Goal: Task Accomplishment & Management: Manage account settings

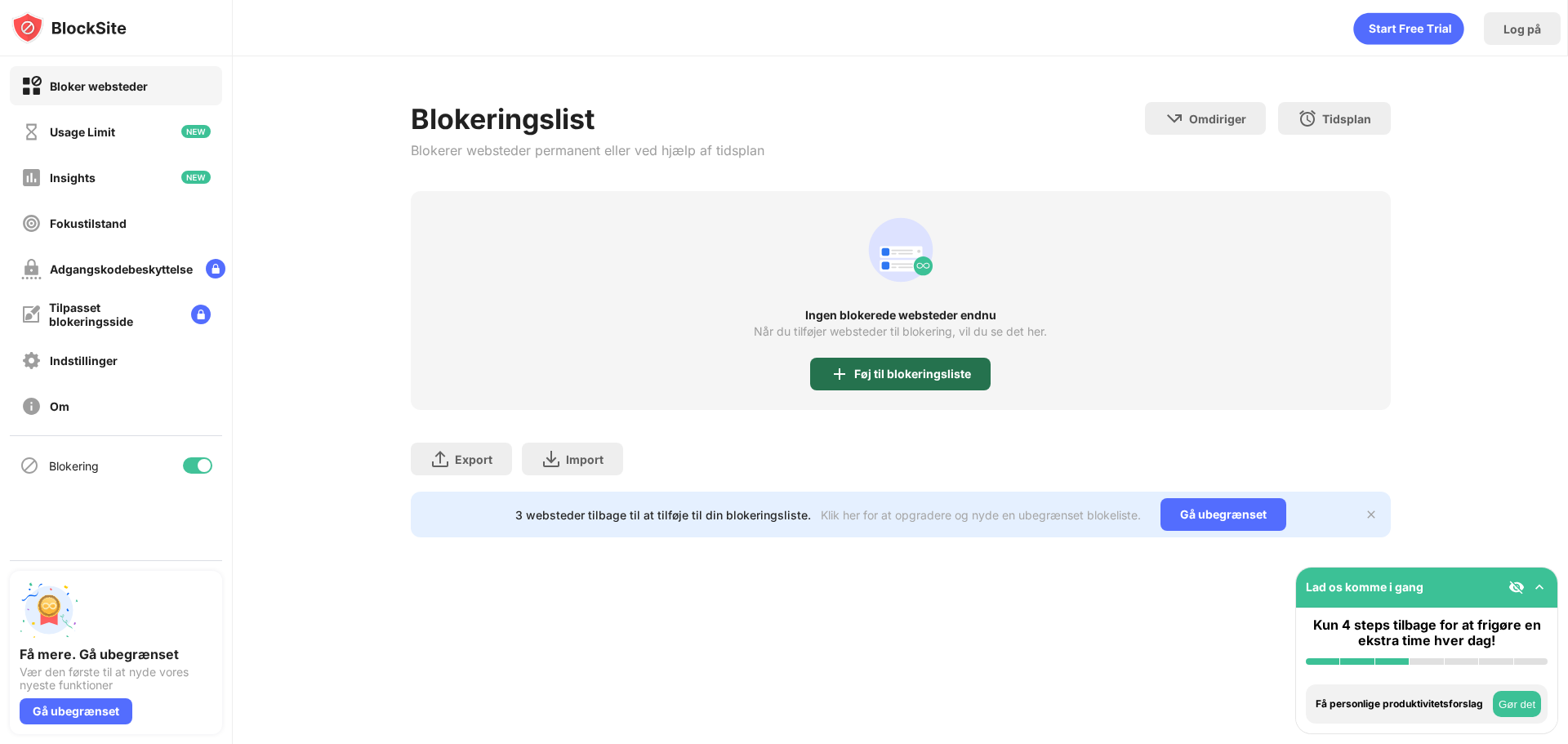
click at [893, 376] on div "Føj til blokeringsliste" at bounding box center [912, 374] width 117 height 13
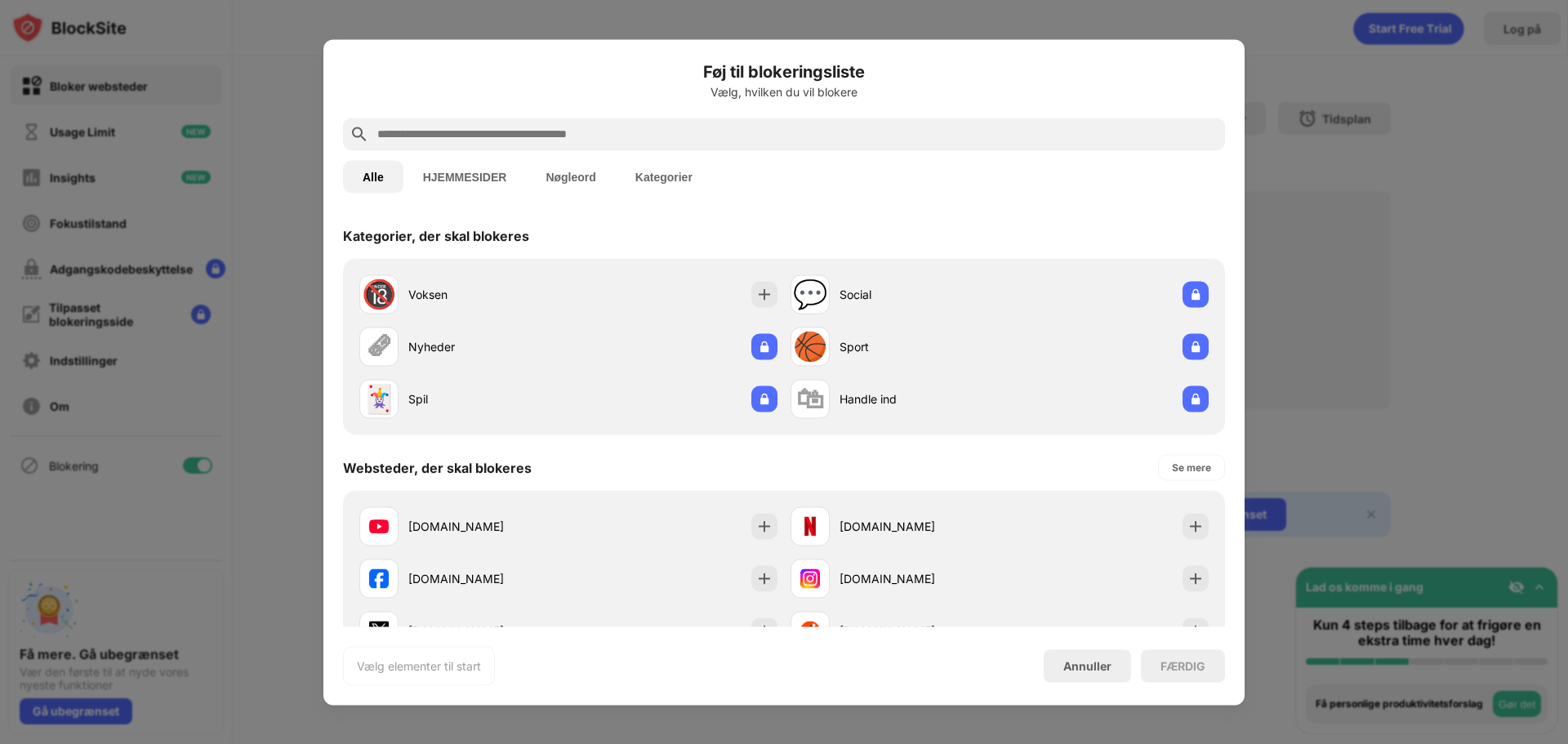
click at [636, 133] on input "text" at bounding box center [796, 134] width 842 height 19
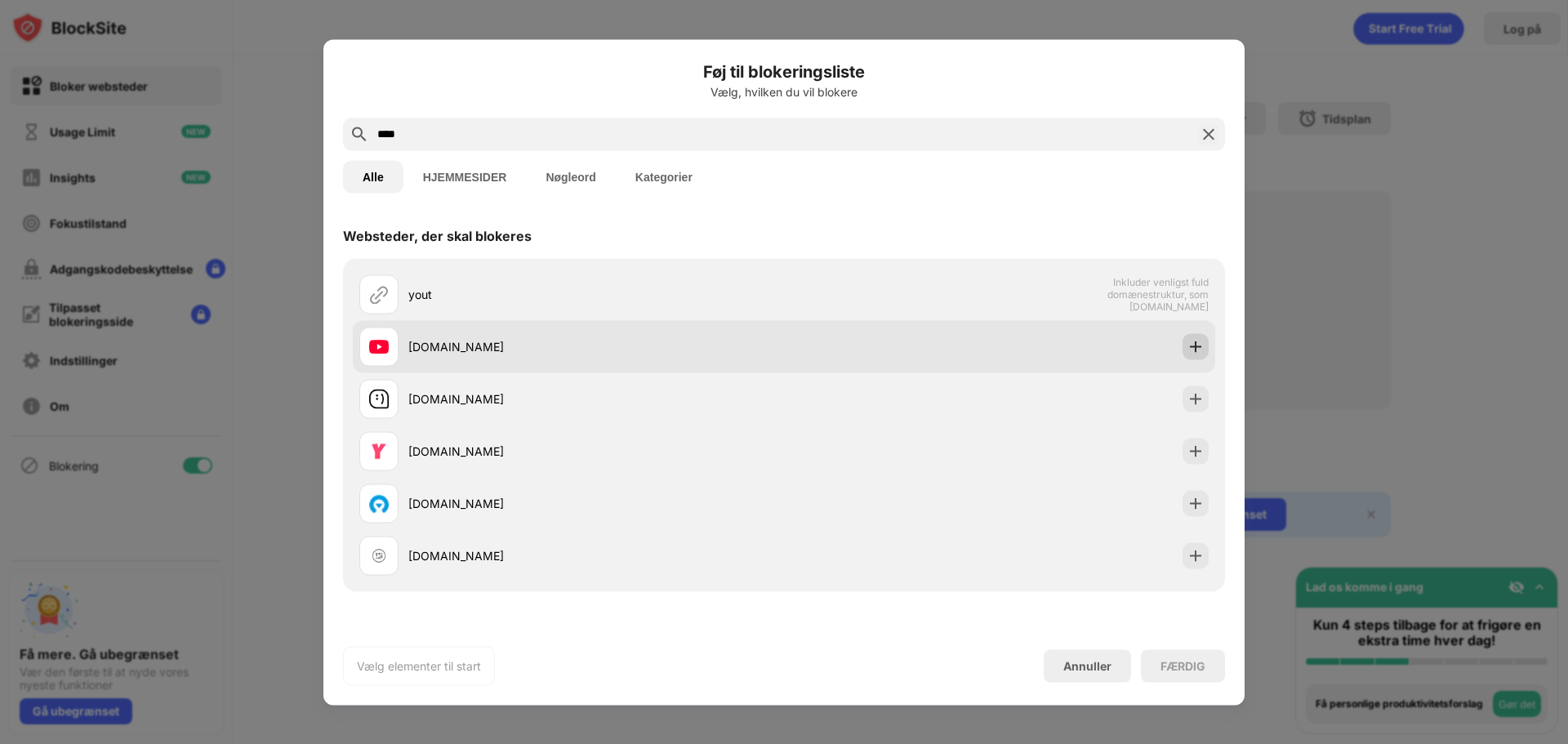
type input "****"
click at [1187, 344] on img at bounding box center [1195, 346] width 16 height 16
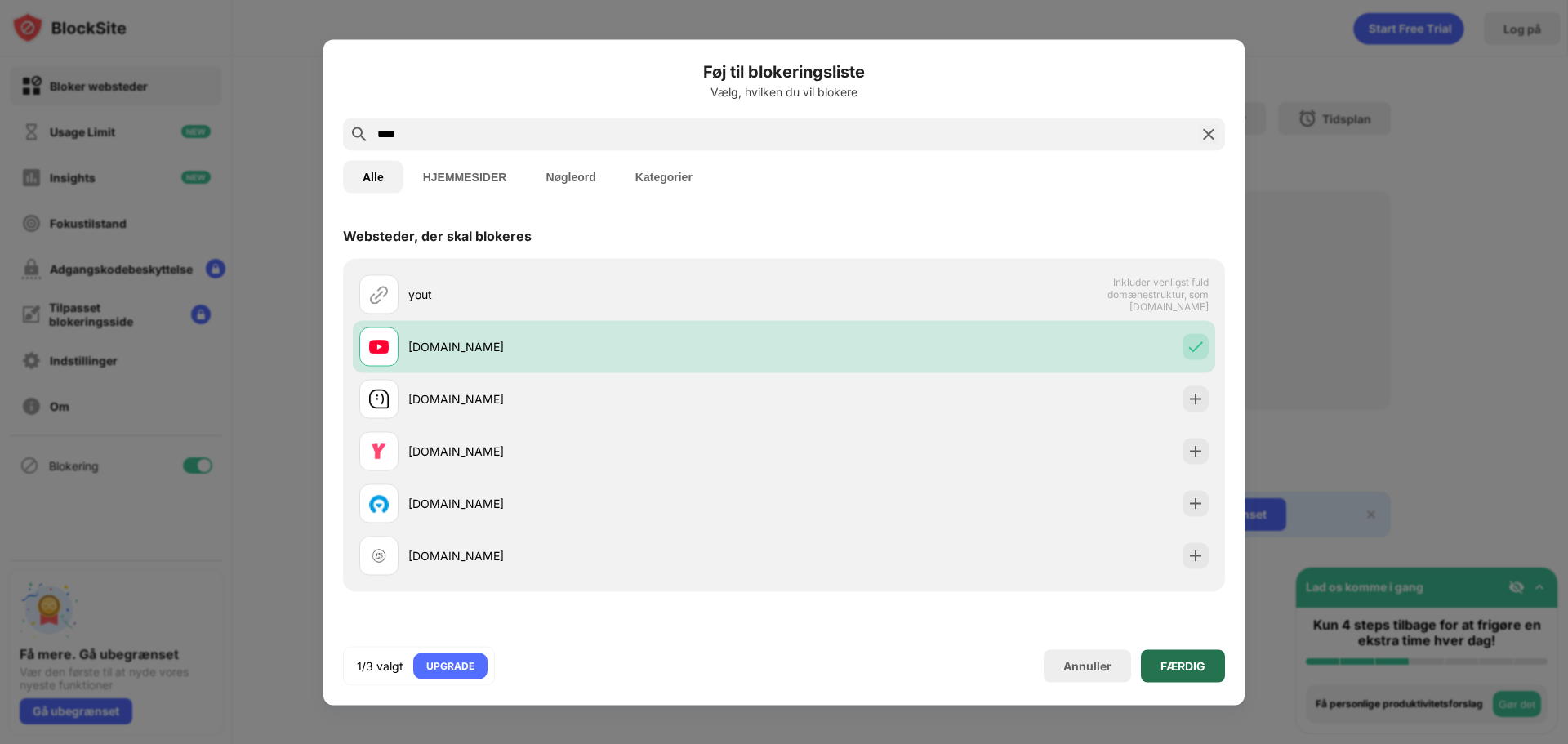
click at [1188, 670] on div "FÆRDIG" at bounding box center [1183, 666] width 45 height 13
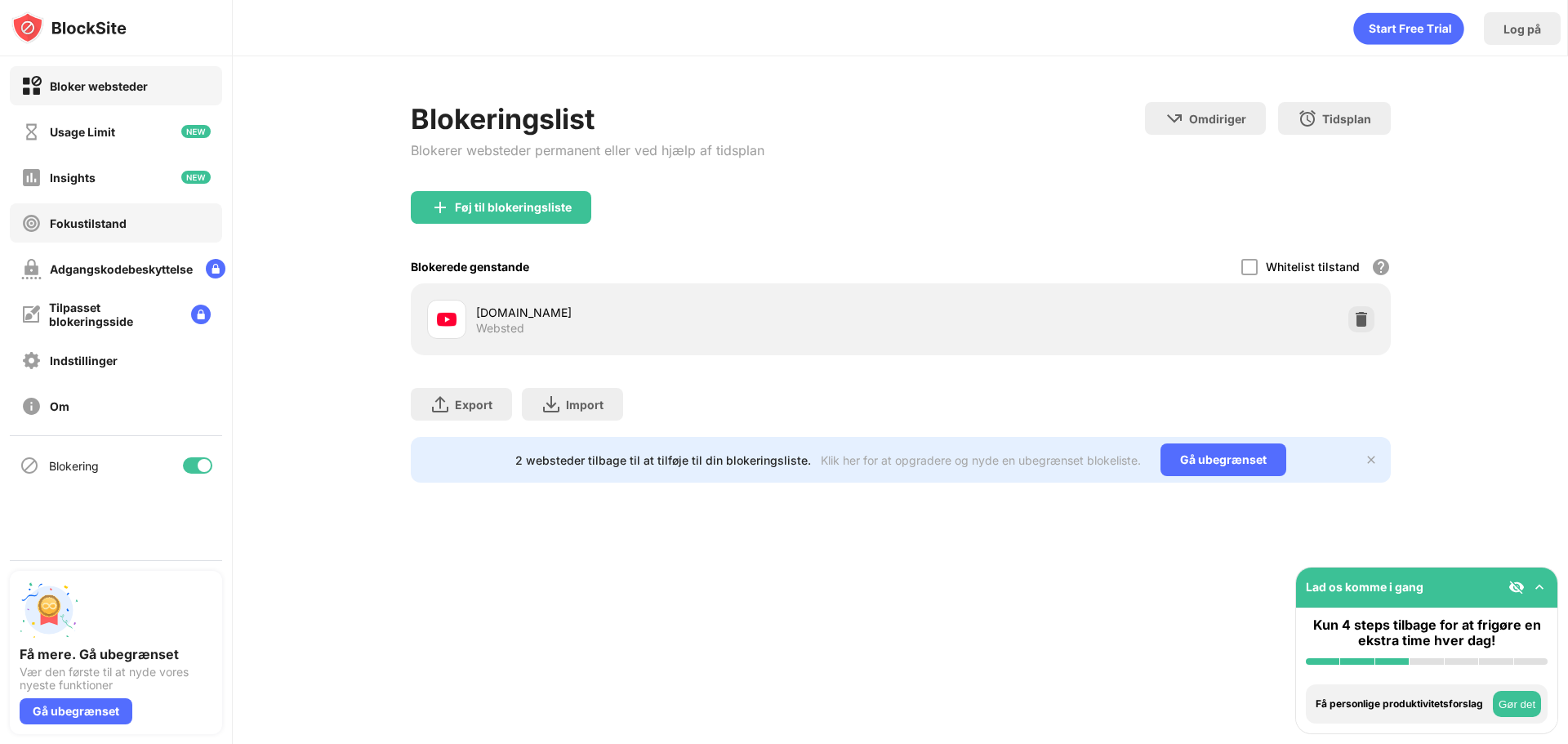
click at [98, 227] on div "Fokustilstand" at bounding box center [88, 223] width 76 height 14
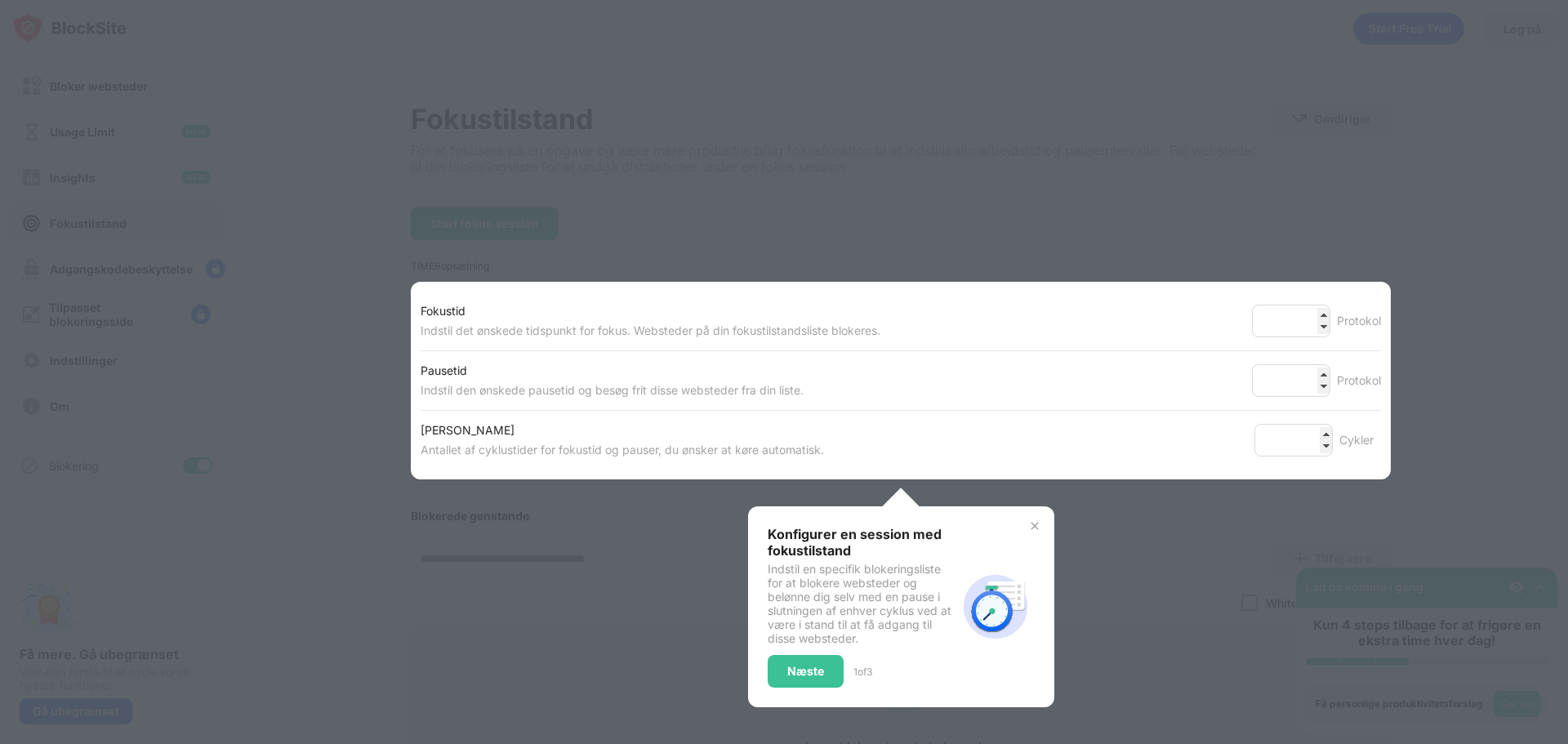
click at [304, 329] on div at bounding box center [784, 372] width 1568 height 744
click at [316, 367] on div at bounding box center [784, 372] width 1568 height 744
click at [787, 666] on div "Næste" at bounding box center [805, 671] width 36 height 13
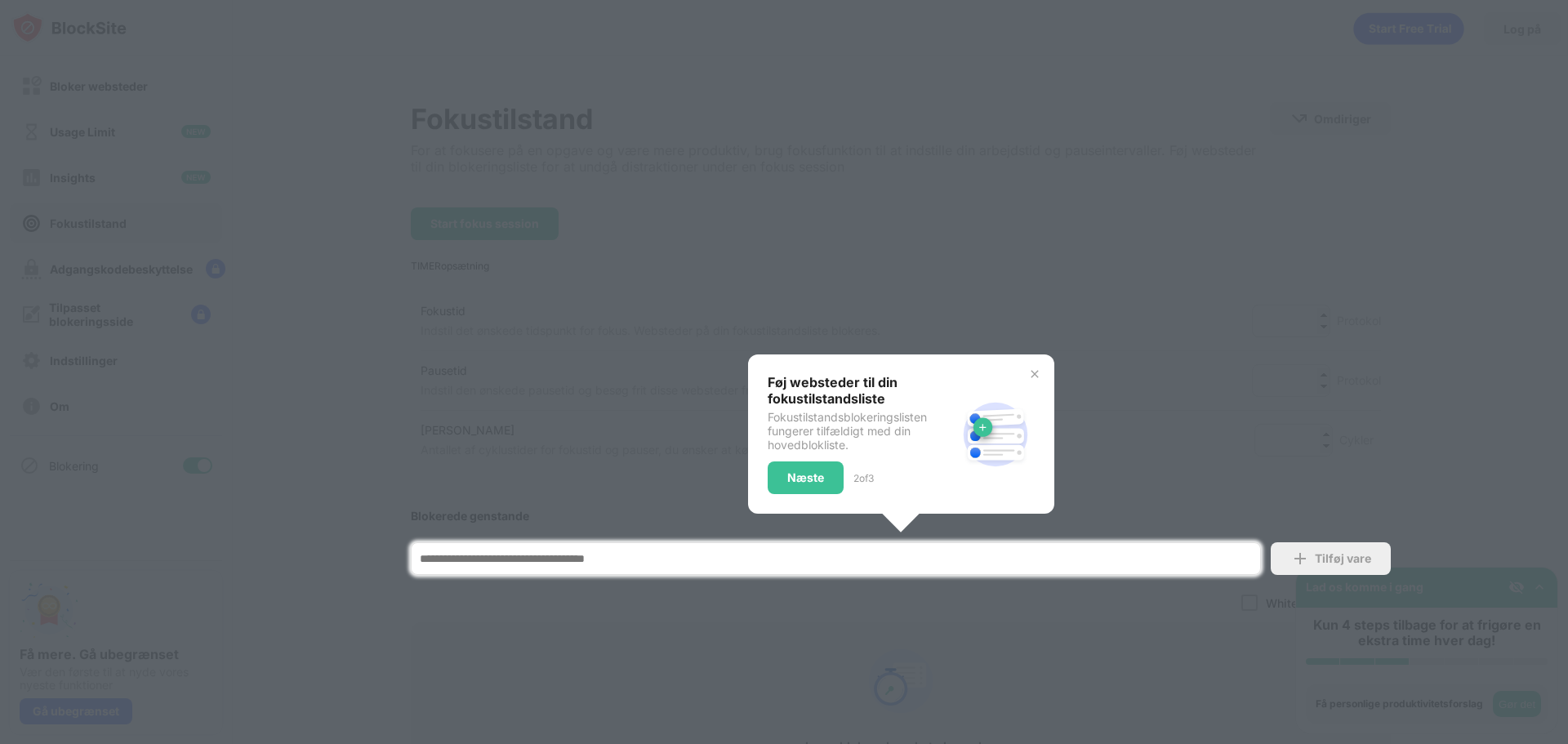
scroll to position [185, 0]
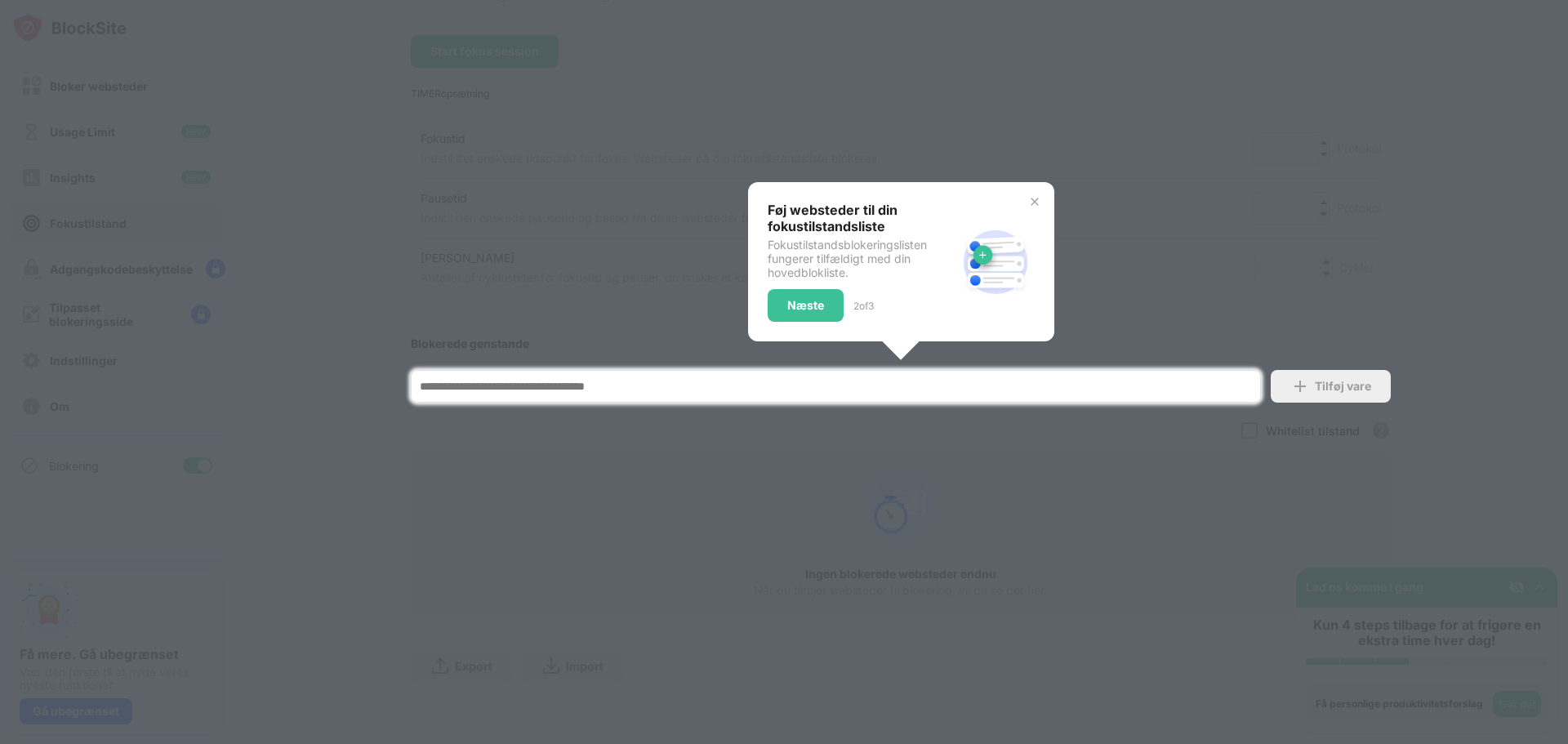
click at [799, 299] on div "Næste" at bounding box center [805, 306] width 36 height 13
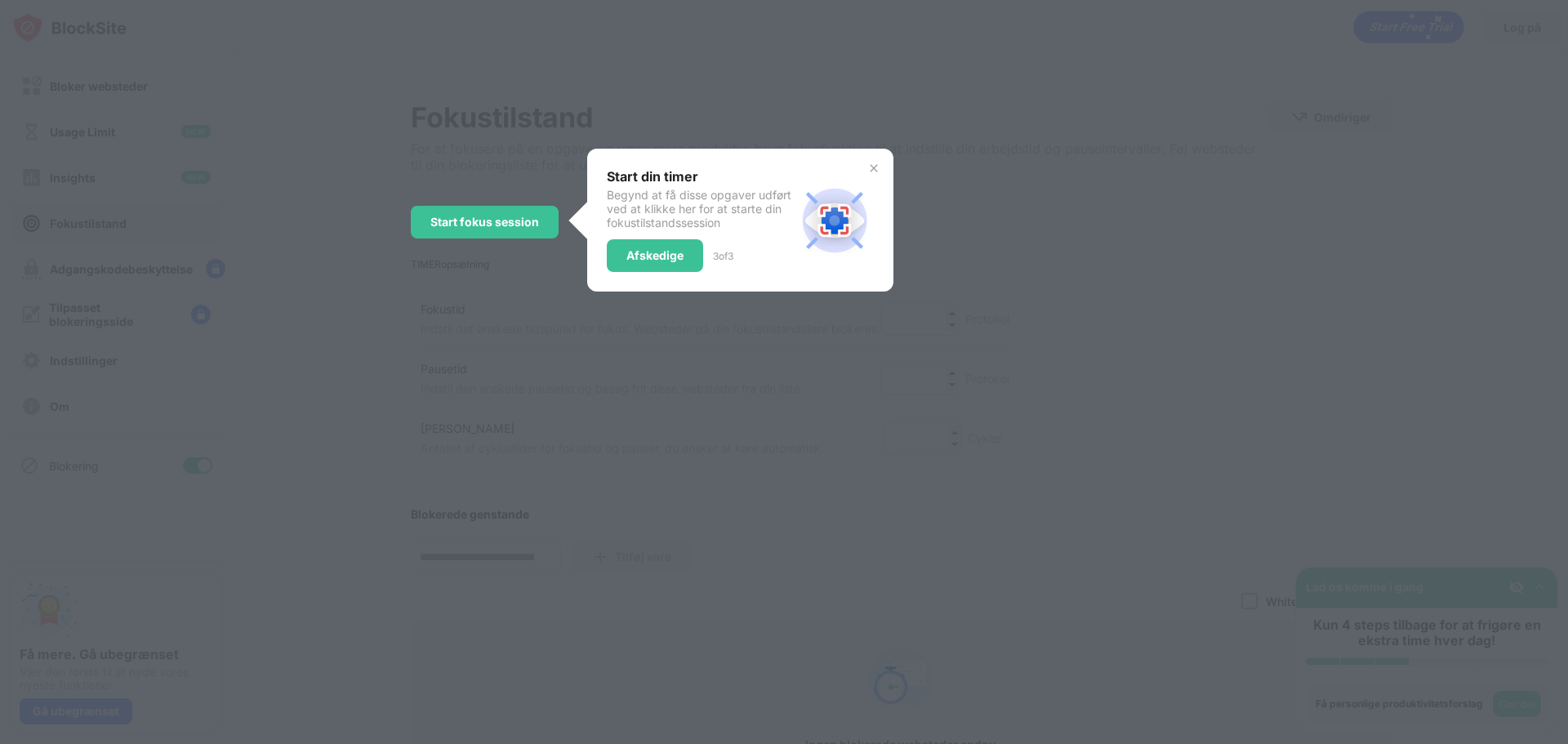
scroll to position [0, 0]
click at [619, 304] on div at bounding box center [784, 372] width 1568 height 744
click at [867, 171] on img at bounding box center [874, 170] width 13 height 13
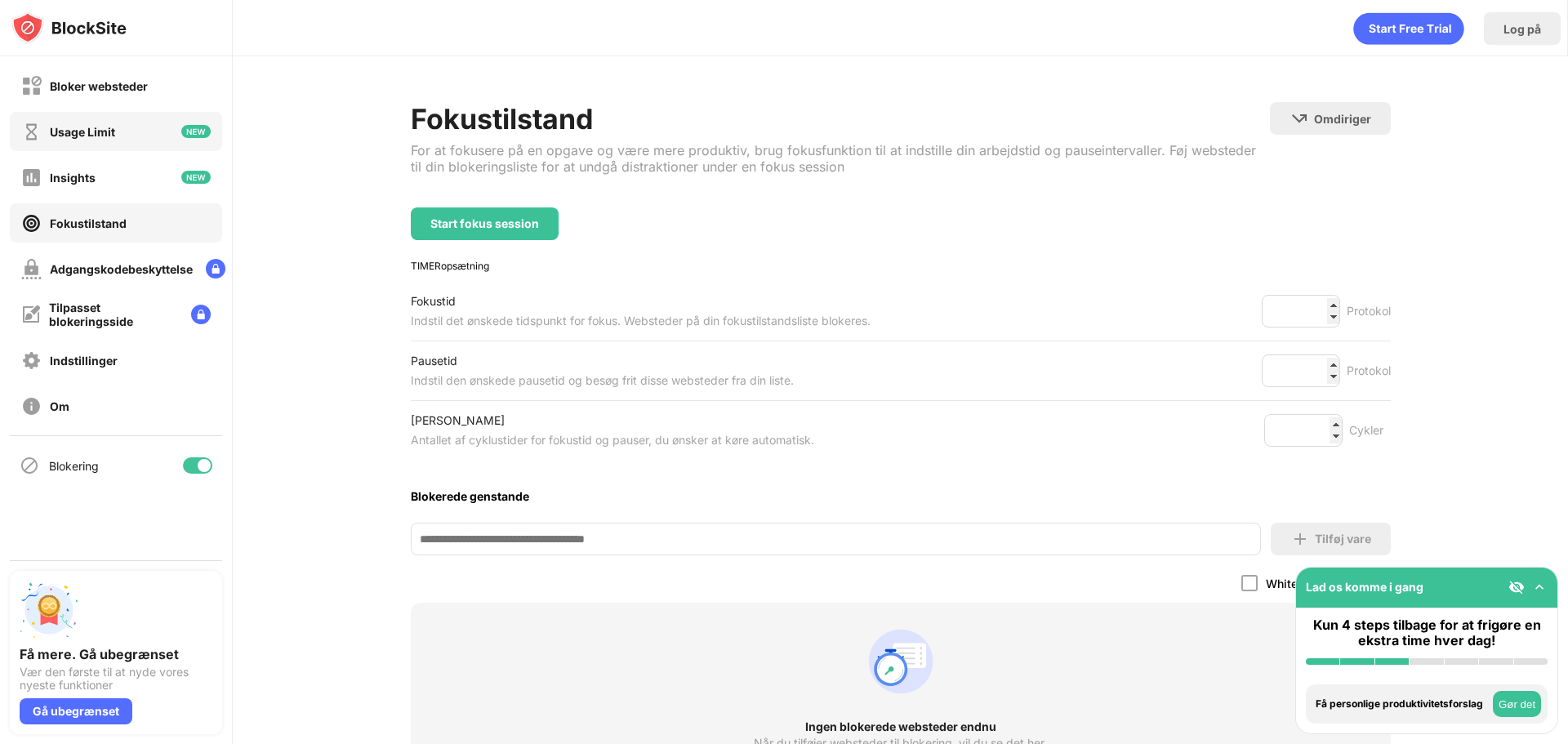
click at [84, 134] on div "Usage Limit" at bounding box center [82, 132] width 65 height 14
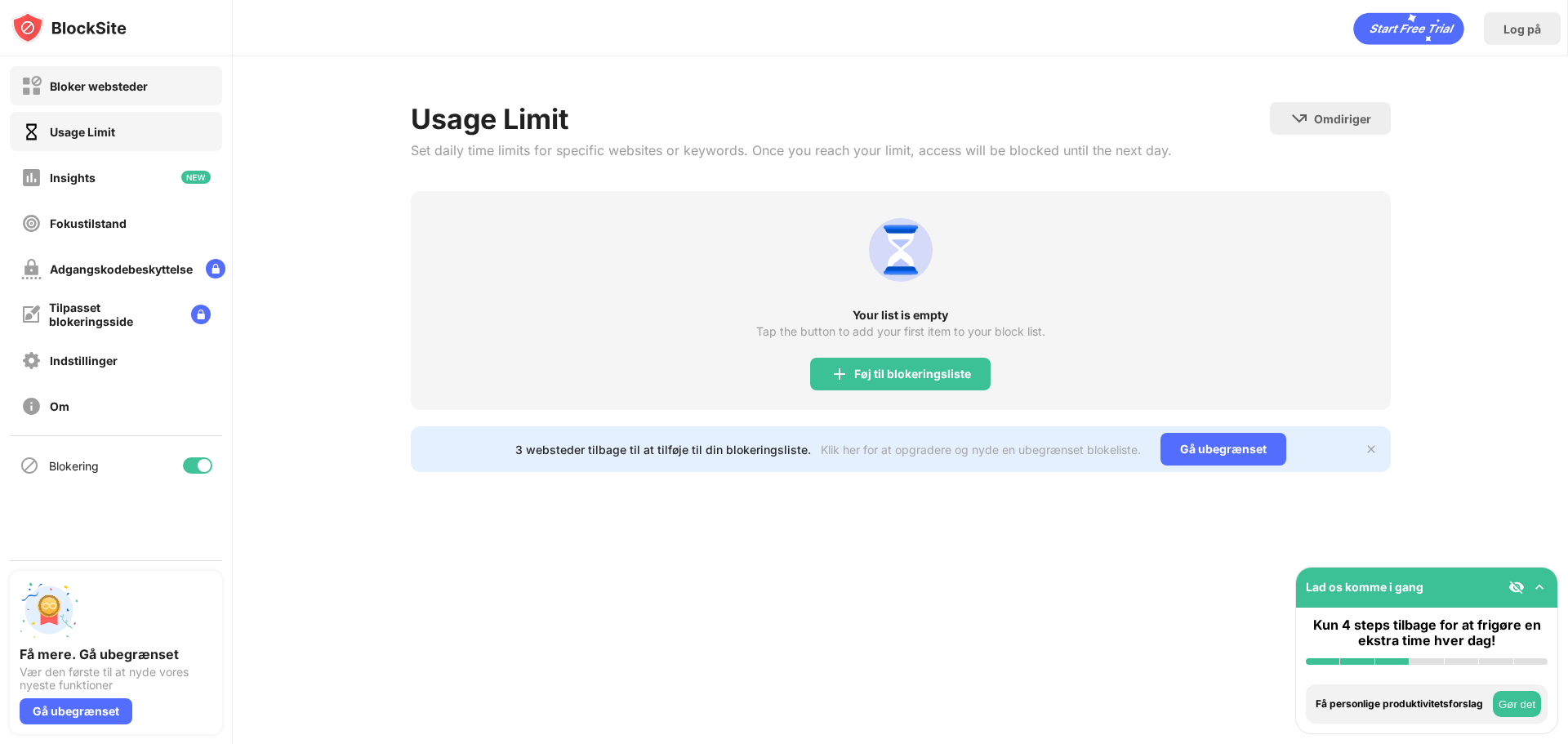
click at [97, 97] on div "Bloker websteder" at bounding box center [116, 85] width 212 height 39
